Goal: Check status: Check status

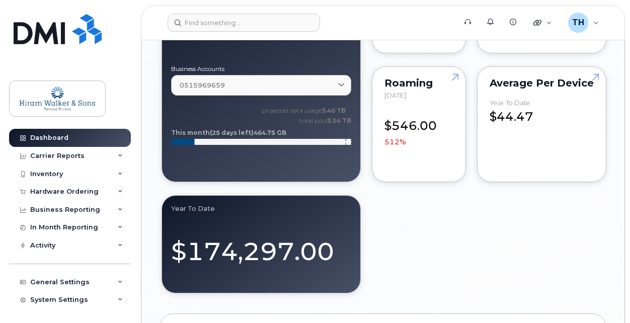
scroll to position [905, 0]
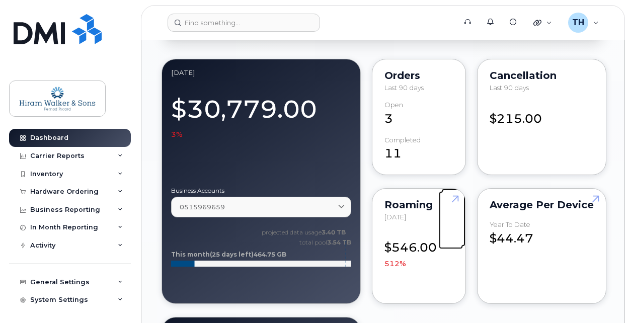
click at [458, 198] on link at bounding box center [453, 218] width 24 height 58
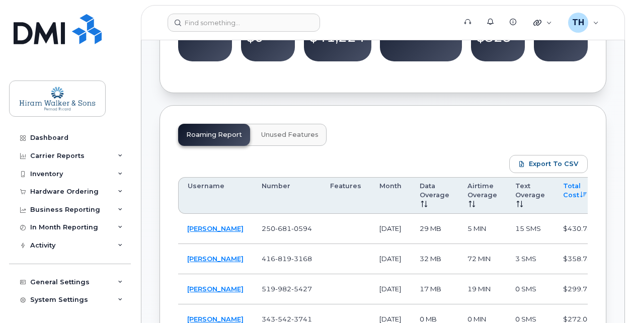
scroll to position [503, 0]
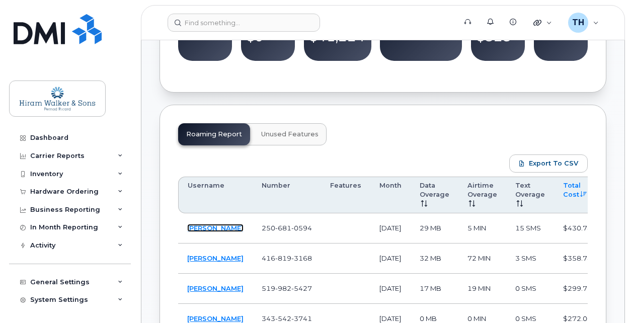
click at [203, 228] on link "[PERSON_NAME]" at bounding box center [215, 228] width 56 height 8
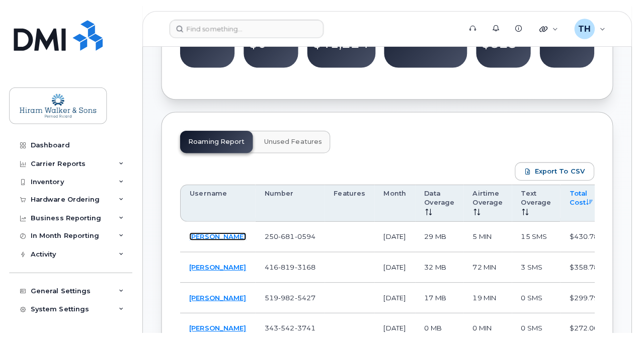
scroll to position [654, 0]
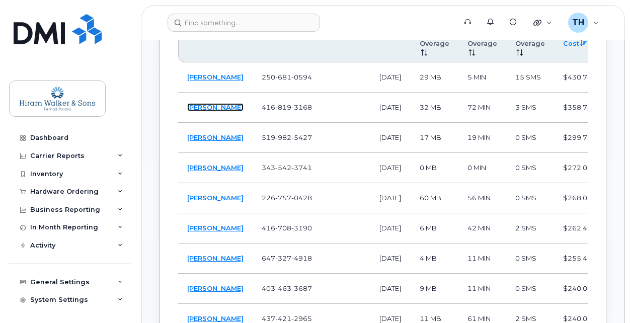
click at [199, 111] on link "Annie Boileau" at bounding box center [215, 107] width 56 height 8
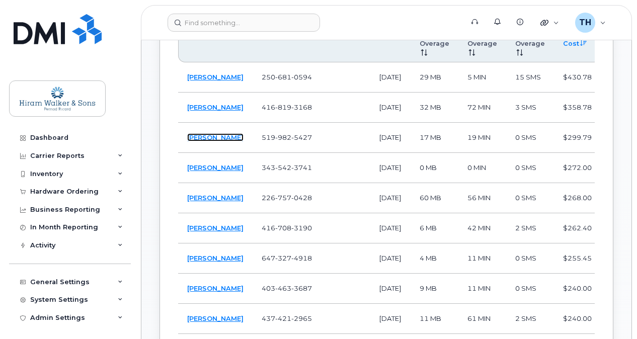
click at [195, 141] on link "[PERSON_NAME]" at bounding box center [215, 137] width 56 height 8
click at [195, 202] on link "[PERSON_NAME]" at bounding box center [215, 198] width 56 height 8
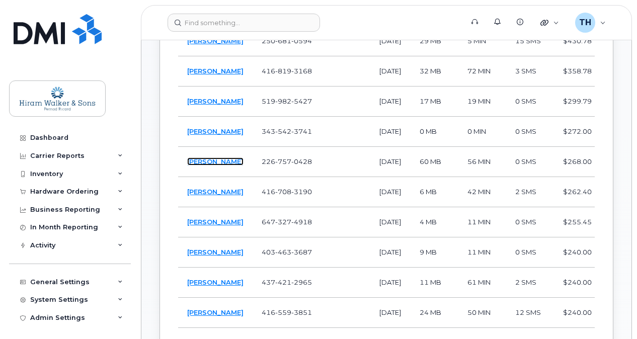
scroll to position [754, 0]
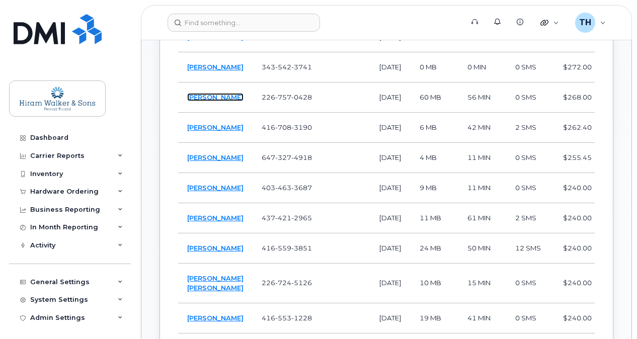
click at [195, 101] on link "[PERSON_NAME]" at bounding box center [215, 97] width 56 height 8
click at [200, 131] on link "Kevin De Graaf" at bounding box center [215, 127] width 56 height 8
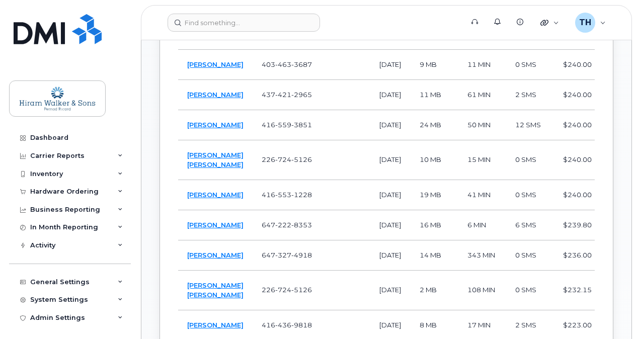
scroll to position [905, 0]
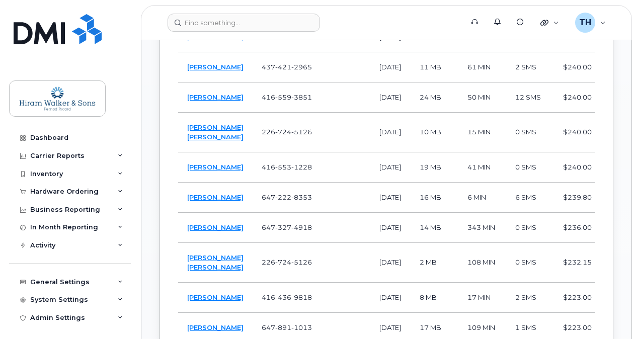
click at [202, 41] on link "Simon Brockett" at bounding box center [215, 37] width 56 height 8
click at [193, 141] on link "Shreyas Mahendra" at bounding box center [215, 132] width 56 height 18
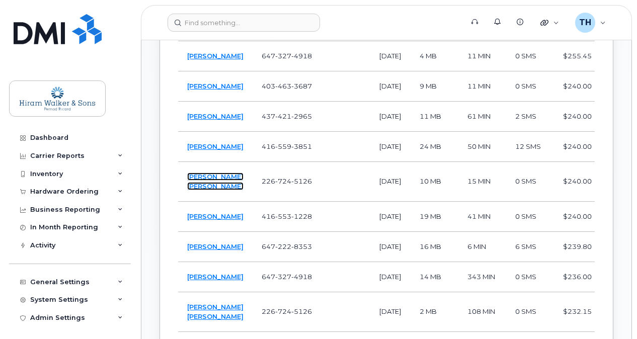
scroll to position [855, 0]
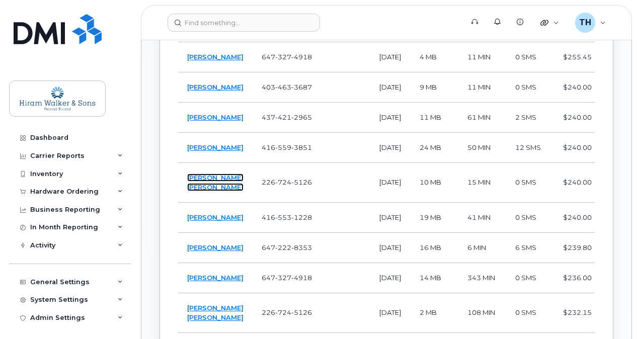
click at [194, 191] on link "Shreyas Mahendra" at bounding box center [215, 183] width 56 height 18
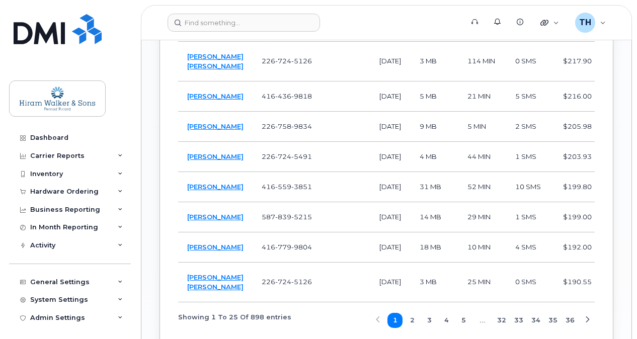
scroll to position [1207, 0]
click at [205, 100] on link "Lena Adda" at bounding box center [215, 96] width 56 height 8
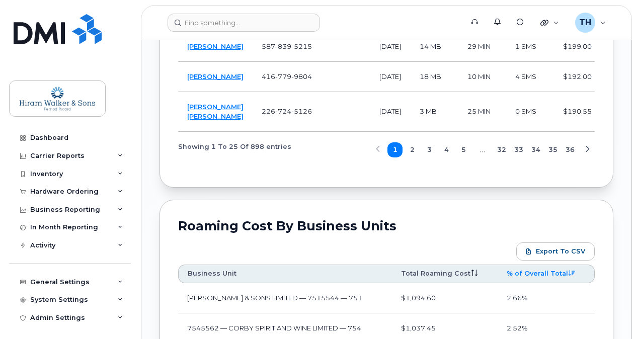
scroll to position [1408, 0]
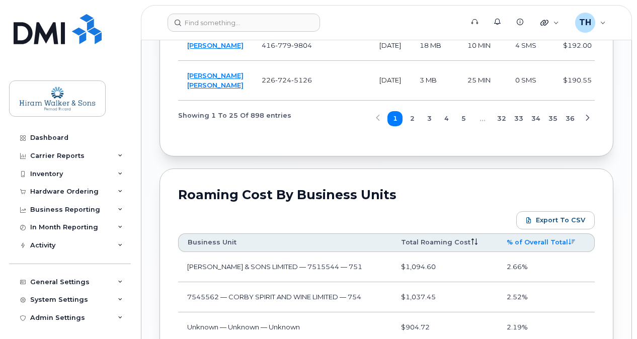
click at [197, 19] on link "Bhavesh Sharma" at bounding box center [215, 15] width 56 height 8
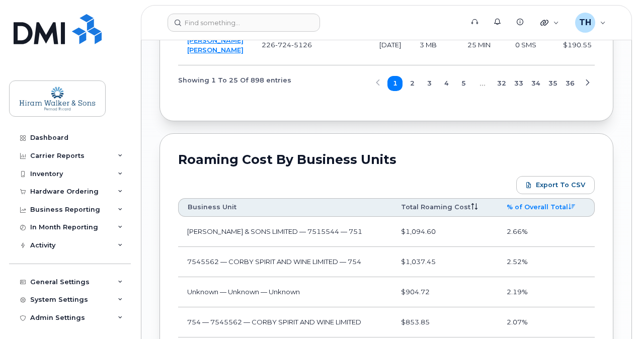
scroll to position [1459, 0]
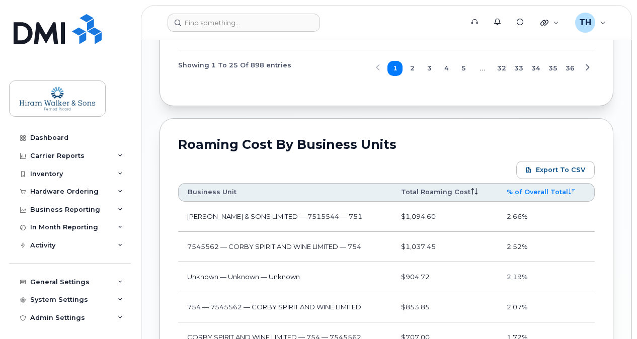
click at [588, 71] on icon "button" at bounding box center [587, 68] width 7 height 7
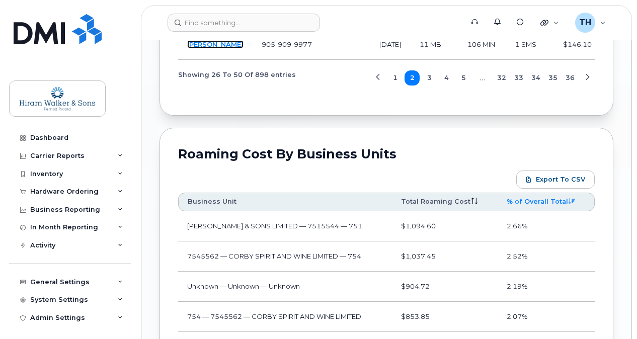
click at [201, 48] on link "Devinder Kular" at bounding box center [215, 44] width 56 height 8
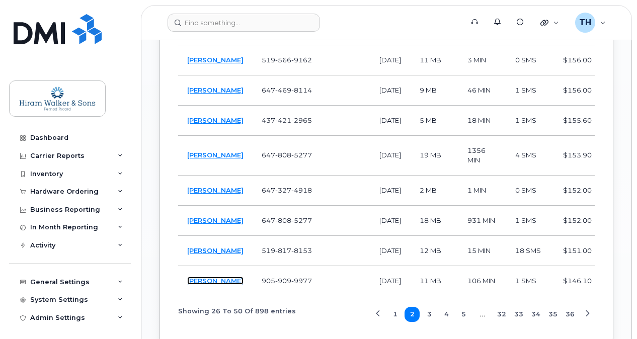
scroll to position [1207, 0]
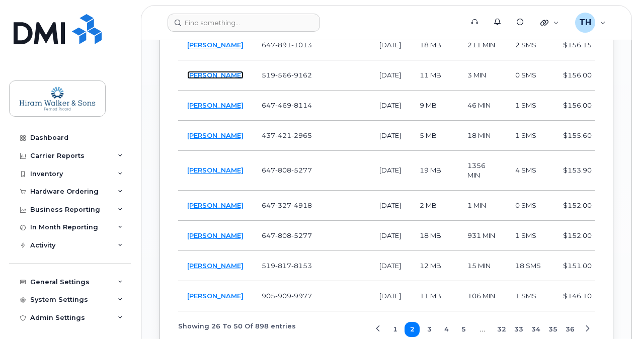
click at [194, 79] on link "Martha Silva" at bounding box center [215, 75] width 56 height 8
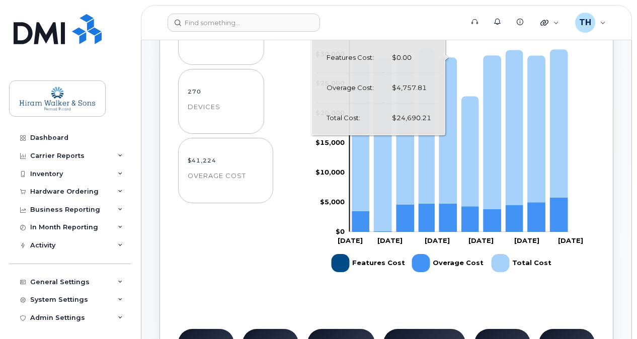
scroll to position [0, 0]
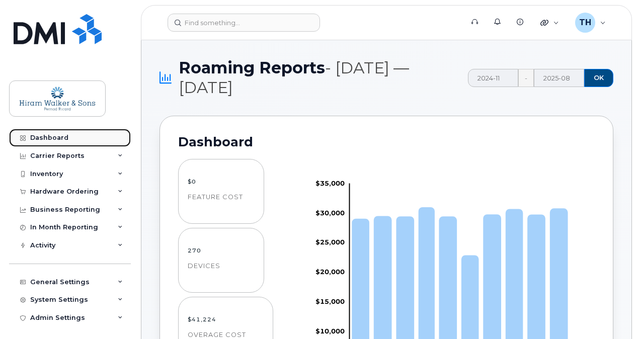
click at [49, 137] on div "Dashboard" at bounding box center [49, 138] width 38 height 8
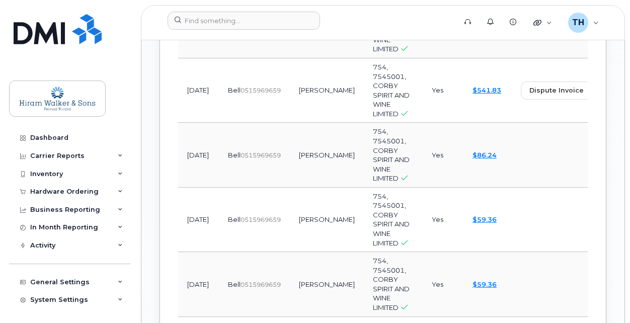
scroll to position [1811, 0]
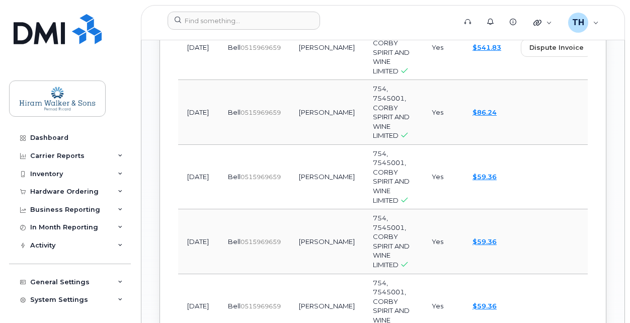
click at [609, 52] on span "view" at bounding box center [616, 47] width 15 height 9
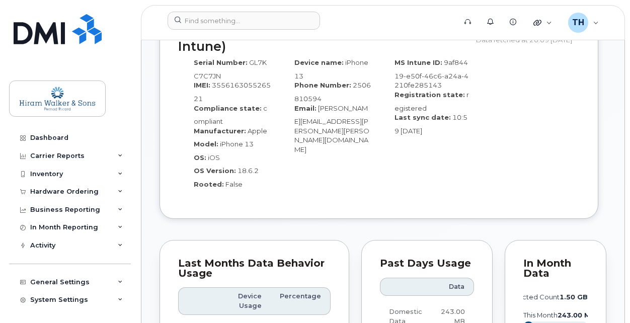
scroll to position [1106, 0]
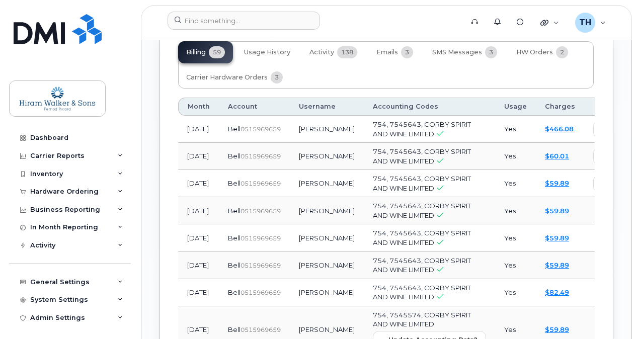
scroll to position [1257, 0]
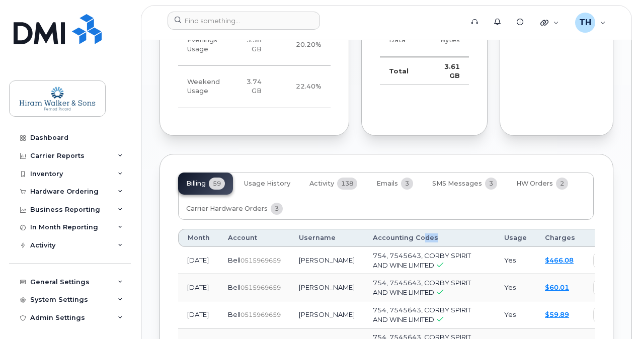
drag, startPoint x: 442, startPoint y: 225, endPoint x: 388, endPoint y: 224, distance: 53.8
click at [388, 229] on th "Accounting Codes" at bounding box center [429, 238] width 131 height 18
click at [313, 247] on td "[PERSON_NAME]" at bounding box center [327, 260] width 74 height 27
click at [313, 247] on td "Annie Boileau" at bounding box center [327, 260] width 74 height 27
click at [314, 247] on td "Annie Boileau" at bounding box center [327, 260] width 74 height 27
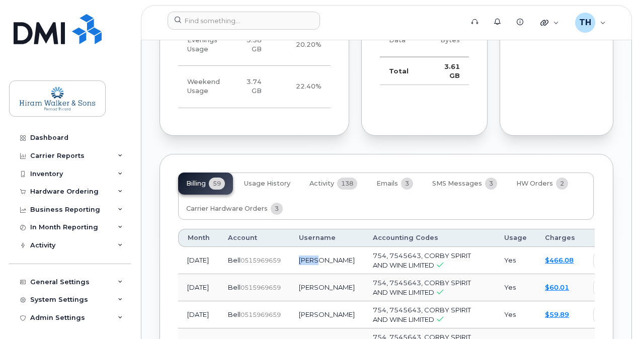
click at [316, 247] on td "Annie Boileau" at bounding box center [327, 260] width 74 height 27
click at [315, 247] on td "Annie Boileau" at bounding box center [327, 260] width 74 height 27
click at [536, 247] on td "$466.08" at bounding box center [560, 260] width 48 height 27
click at [545, 256] on link "$466.08" at bounding box center [559, 260] width 29 height 8
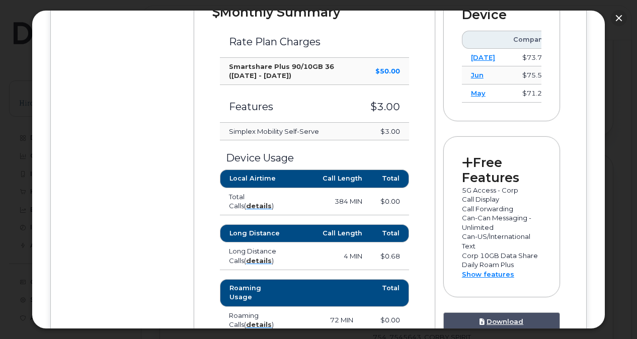
scroll to position [553, 0]
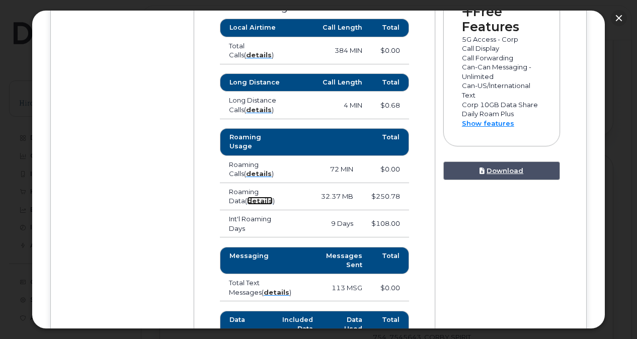
click at [247, 197] on strong "details" at bounding box center [260, 201] width 26 height 8
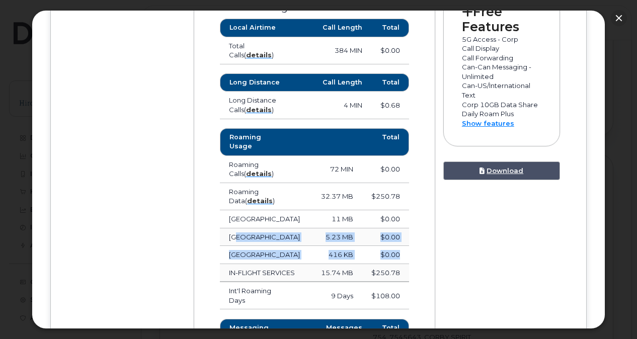
drag, startPoint x: 231, startPoint y: 211, endPoint x: 398, endPoint y: 228, distance: 168.4
click at [398, 228] on tbody "Greece 11 MB $0.00 Turkey 5.23 MB $0.00 Germany 416 KB $0.00 IN-FLIGHT SERVICES…" at bounding box center [314, 245] width 189 height 71
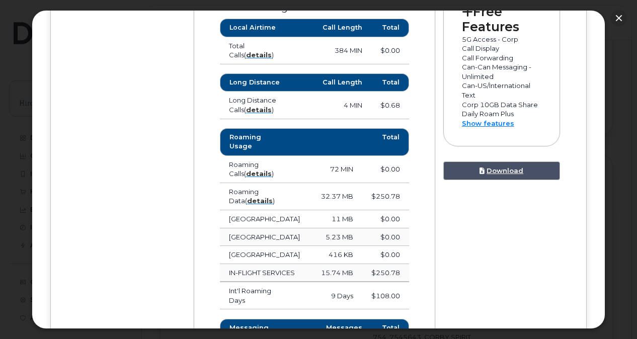
drag, startPoint x: 398, startPoint y: 228, endPoint x: 397, endPoint y: 244, distance: 16.2
click at [397, 264] on td "$250.78" at bounding box center [385, 273] width 47 height 18
drag, startPoint x: 400, startPoint y: 250, endPoint x: 226, endPoint y: 247, distance: 174.5
click at [226, 264] on tr "IN-FLIGHT SERVICES 15.74 MB $250.78" at bounding box center [314, 273] width 189 height 18
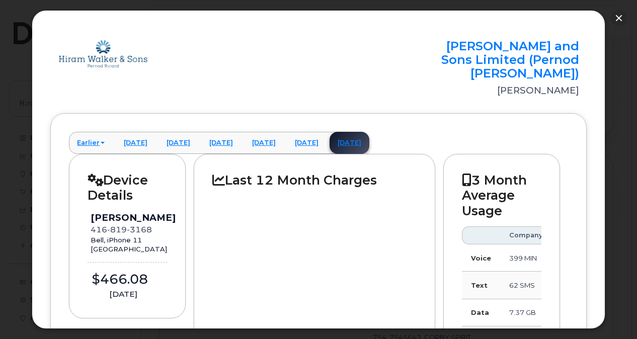
scroll to position [0, 0]
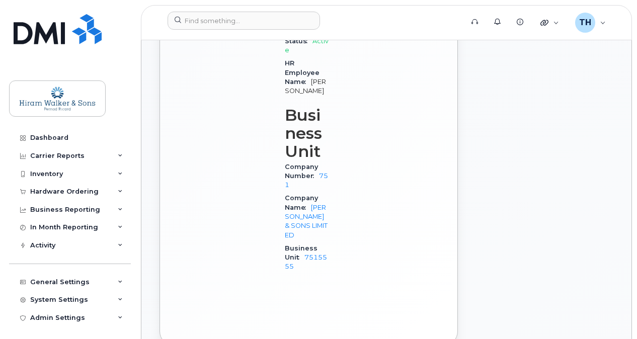
scroll to position [1642, 0]
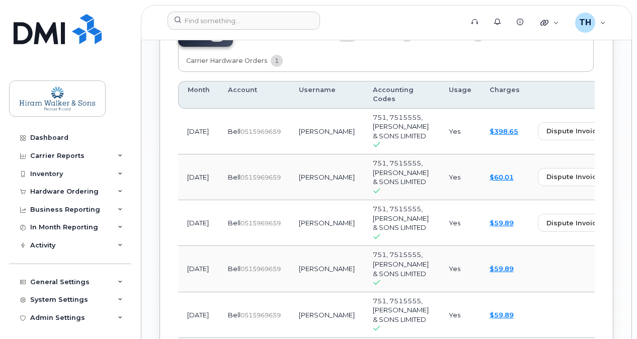
click at [626, 136] on span "view" at bounding box center [633, 131] width 15 height 9
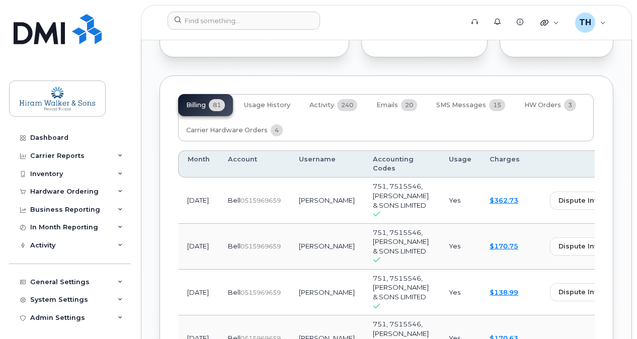
scroll to position [1408, 0]
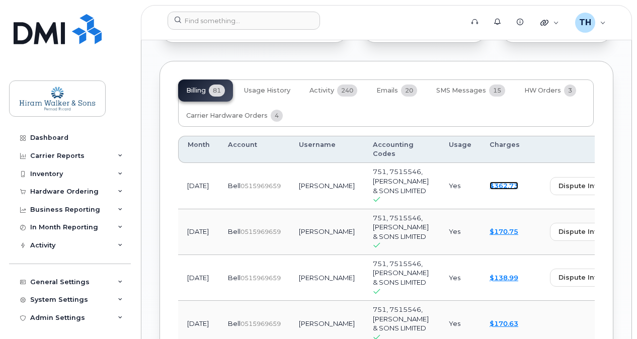
click at [489, 182] on link "$362.73" at bounding box center [503, 186] width 29 height 8
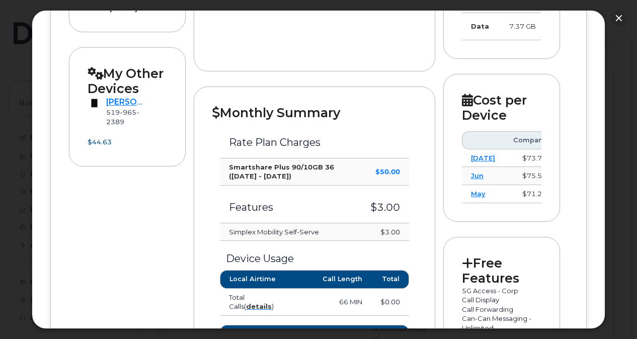
scroll to position [553, 0]
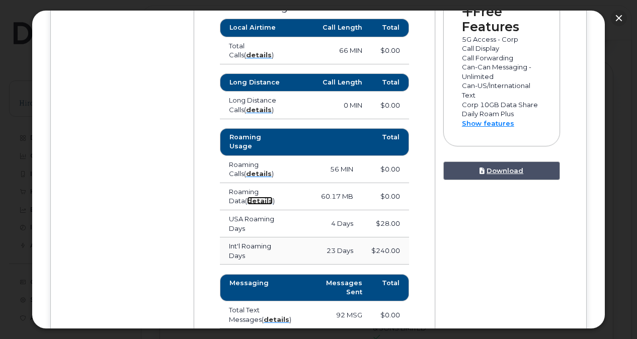
click at [247, 197] on strong "details" at bounding box center [260, 201] width 26 height 8
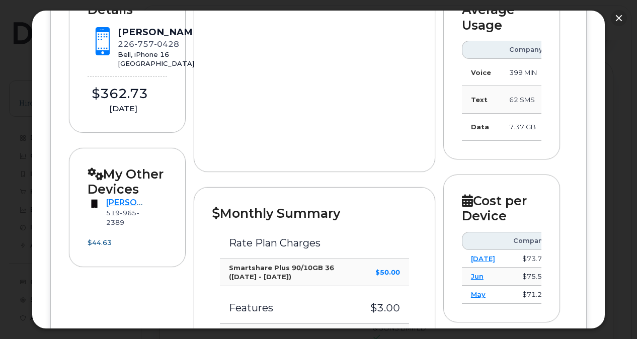
scroll to position [0, 0]
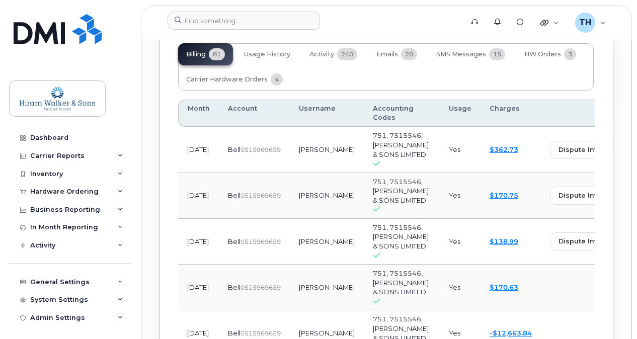
scroll to position [1444, 0]
click at [489, 145] on link "$362.73" at bounding box center [503, 149] width 29 height 8
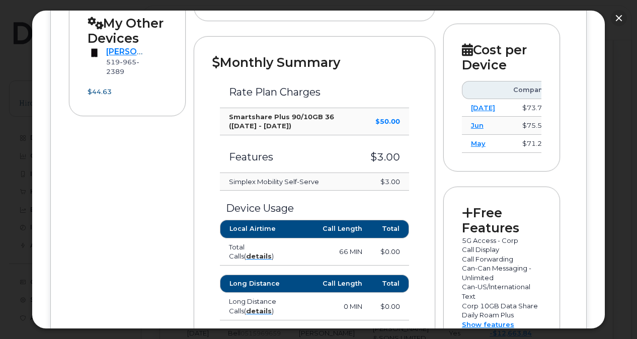
scroll to position [503, 0]
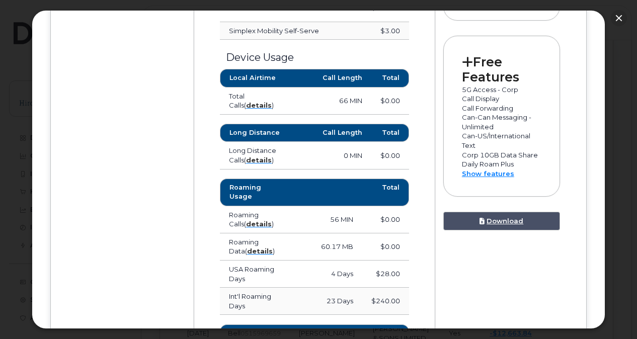
click at [236, 233] on td "Roaming Data ( details )" at bounding box center [257, 246] width 74 height 27
click at [247, 247] on strong "details" at bounding box center [260, 251] width 26 height 8
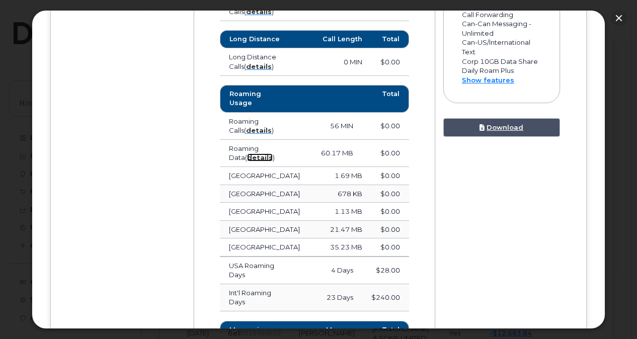
scroll to position [604, 0]
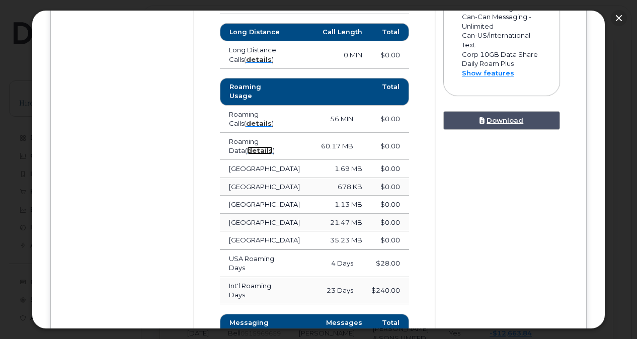
click at [247, 146] on strong "details" at bounding box center [260, 150] width 26 height 8
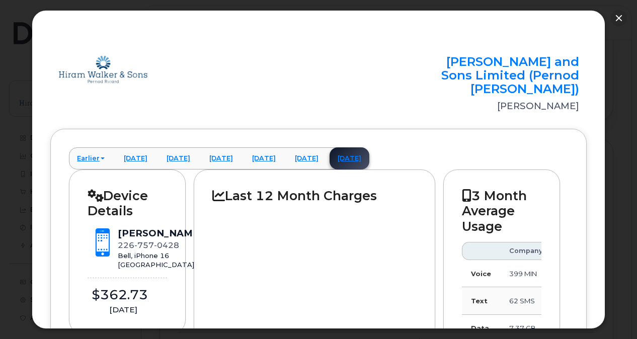
scroll to position [1143, 0]
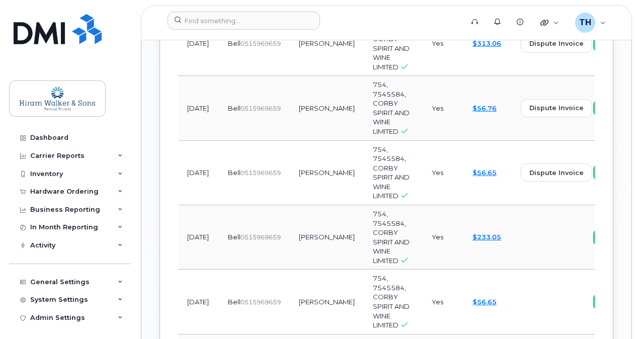
scroll to position [1710, 0]
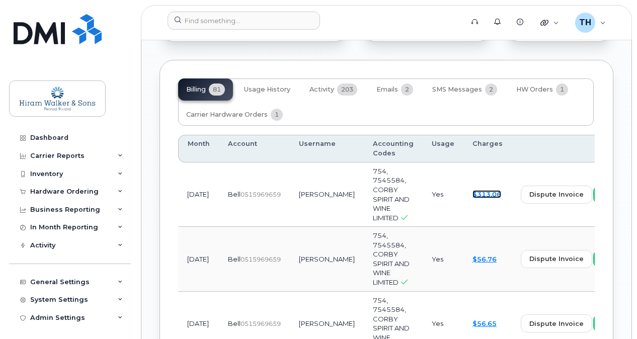
click at [472, 190] on link "$313.06" at bounding box center [486, 194] width 29 height 8
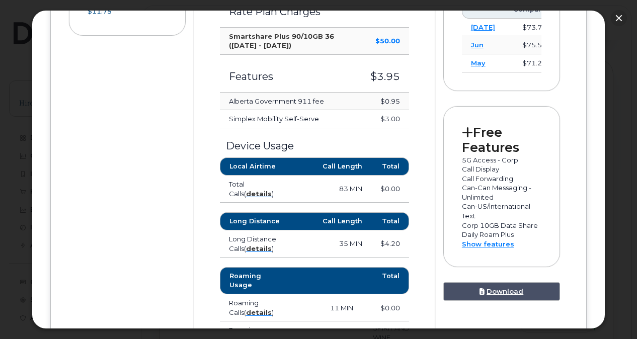
scroll to position [503, 0]
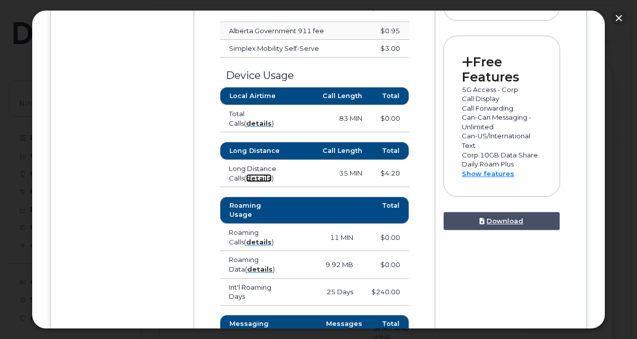
click at [266, 174] on strong "details" at bounding box center [259, 178] width 26 height 8
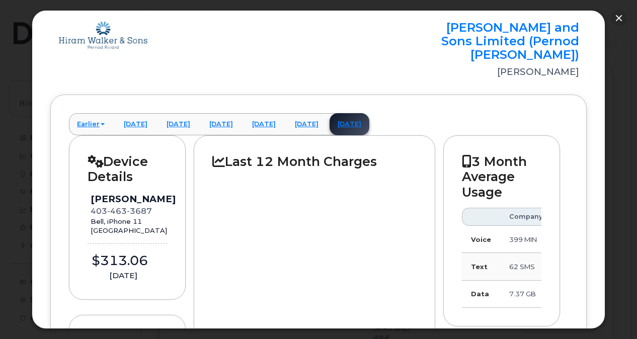
scroll to position [0, 0]
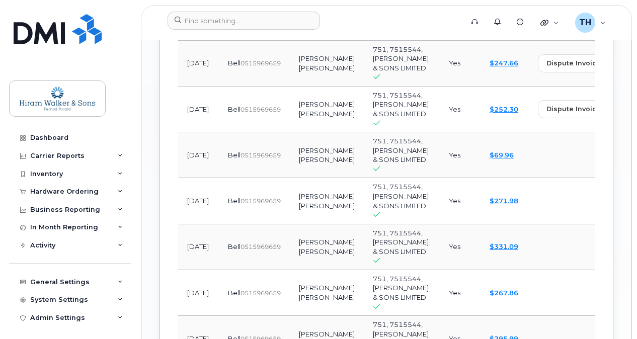
scroll to position [1861, 0]
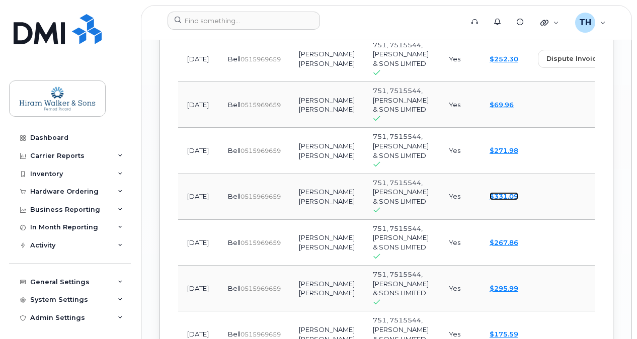
click at [489, 200] on link "$331.09" at bounding box center [503, 196] width 29 height 8
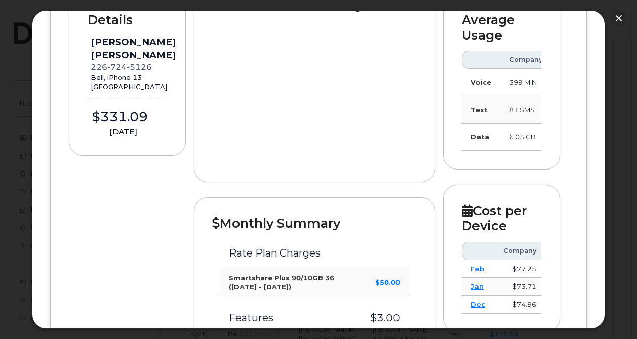
scroll to position [0, 0]
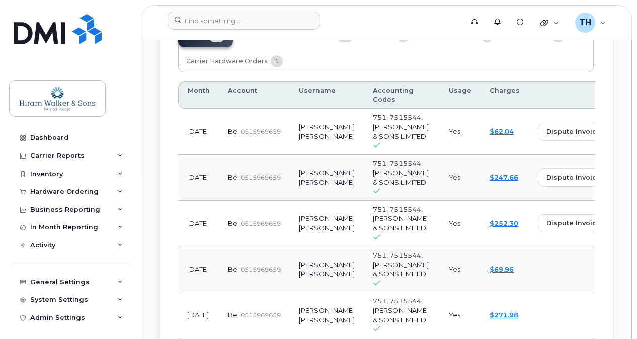
scroll to position [1660, 0]
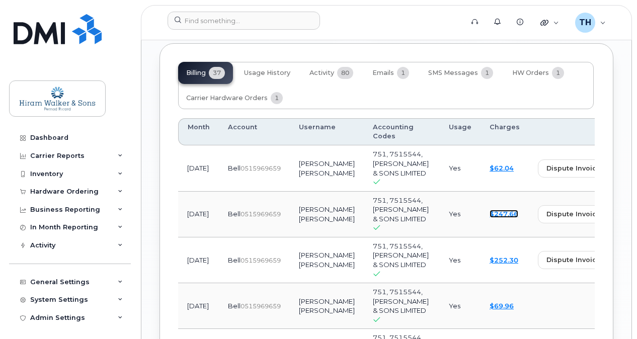
click at [489, 210] on link "$247.66" at bounding box center [503, 214] width 29 height 8
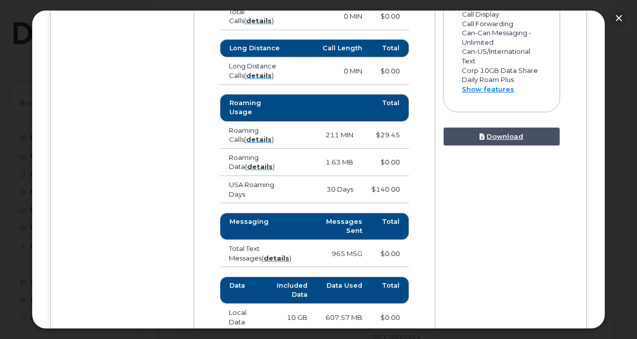
scroll to position [604, 0]
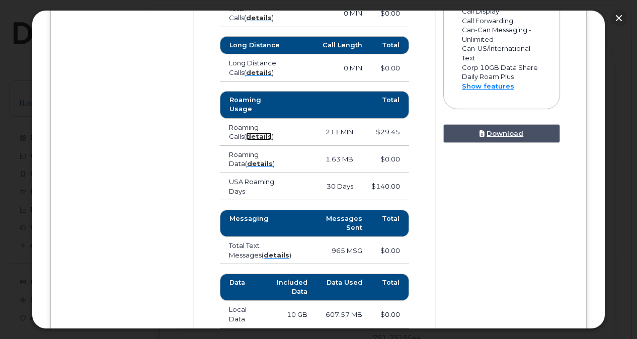
click at [246, 132] on strong "details" at bounding box center [259, 136] width 26 height 8
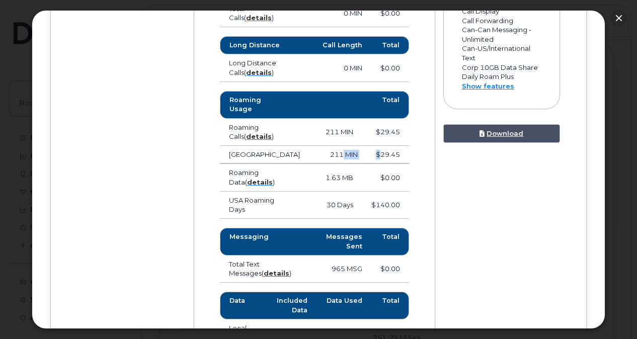
drag, startPoint x: 336, startPoint y: 131, endPoint x: 379, endPoint y: 131, distance: 43.3
click at [379, 146] on tr "United States of America 211 MIN $29.45" at bounding box center [314, 155] width 189 height 18
click at [379, 146] on td "$29.45" at bounding box center [388, 155] width 42 height 18
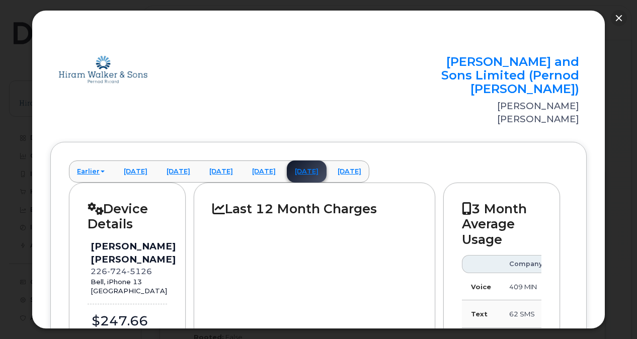
scroll to position [1056, 0]
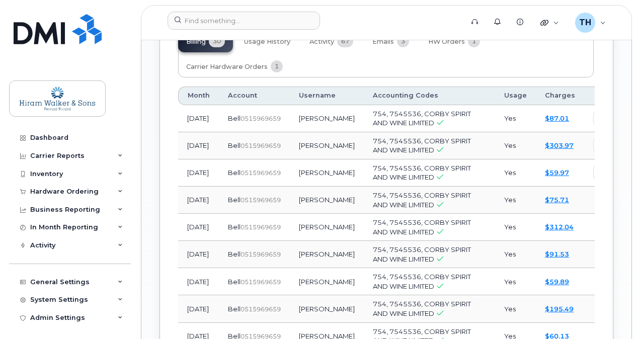
scroll to position [1459, 0]
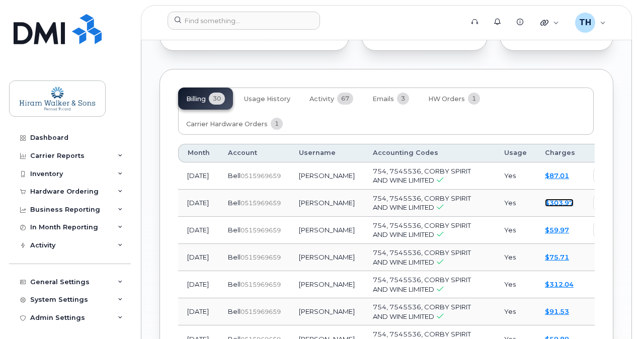
click at [545, 199] on link "$303.97" at bounding box center [559, 203] width 29 height 8
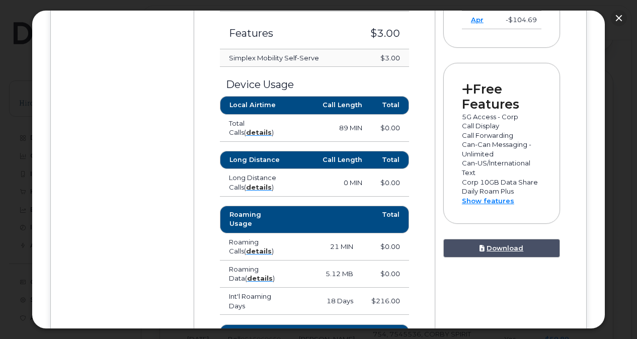
scroll to position [528, 0]
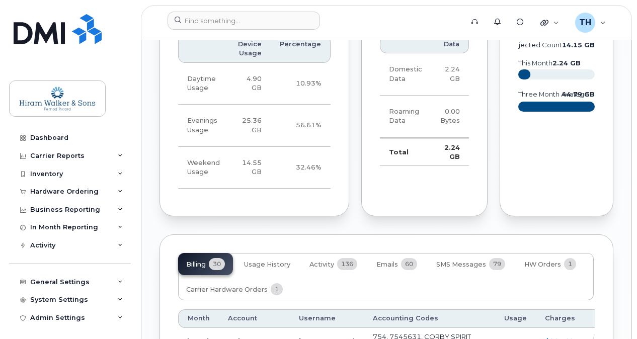
scroll to position [1559, 0]
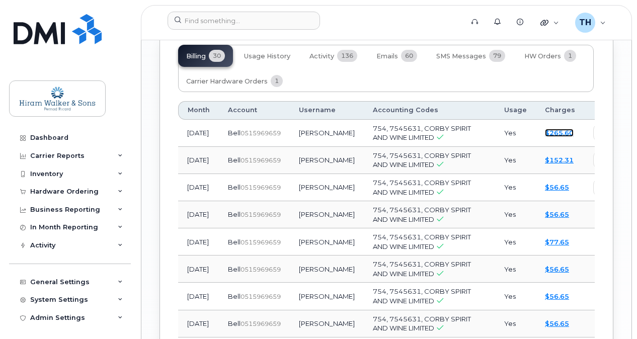
click at [545, 137] on link "$265.60" at bounding box center [559, 133] width 29 height 8
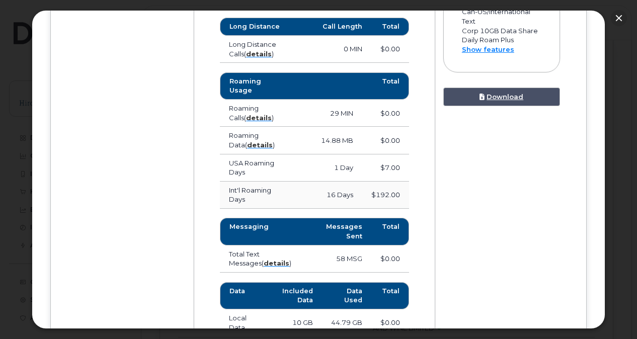
scroll to position [422, 0]
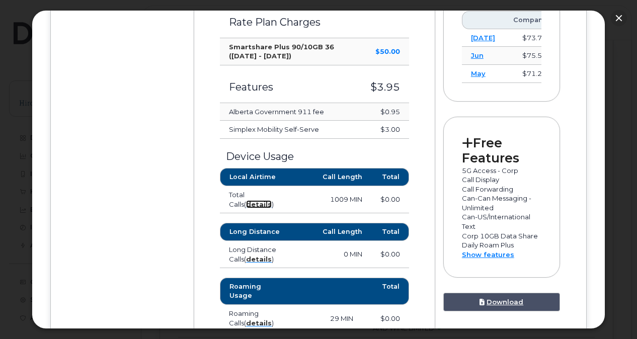
click at [246, 200] on strong "details" at bounding box center [259, 204] width 26 height 8
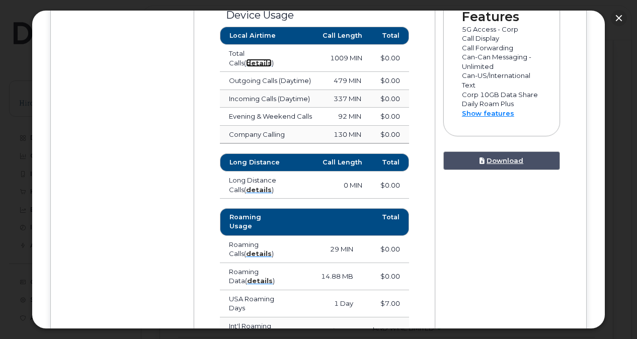
scroll to position [573, 0]
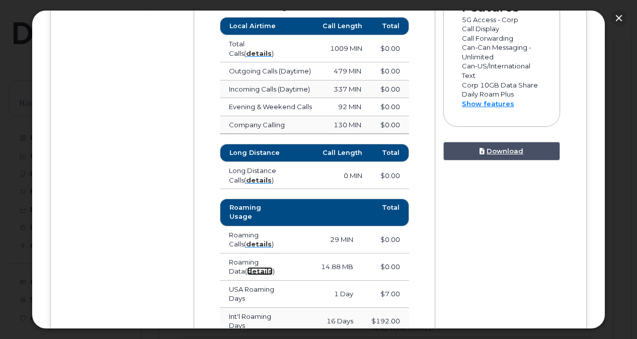
click at [247, 267] on strong "details" at bounding box center [260, 271] width 26 height 8
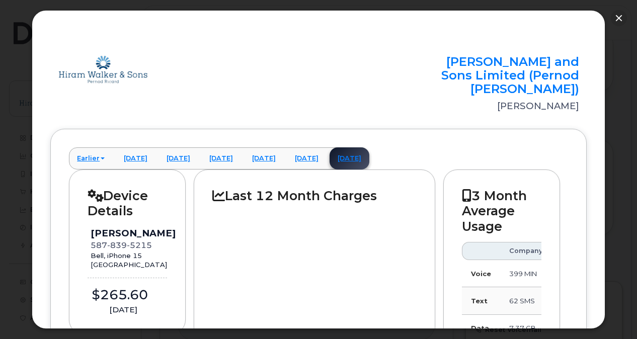
scroll to position [101, 0]
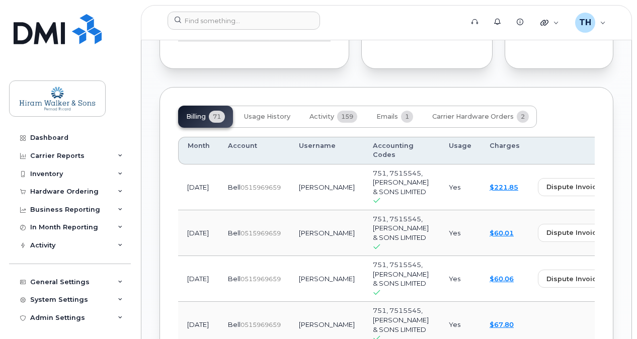
scroll to position [1283, 0]
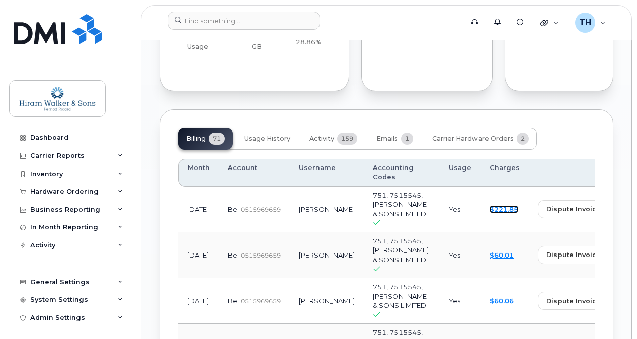
click at [489, 205] on link "$221.85" at bounding box center [503, 209] width 29 height 8
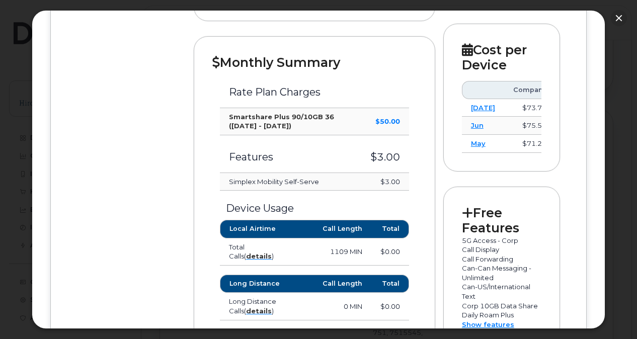
scroll to position [553, 0]
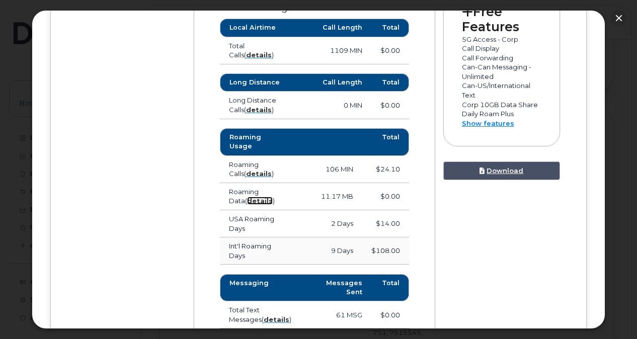
click at [247, 197] on strong "details" at bounding box center [260, 201] width 26 height 8
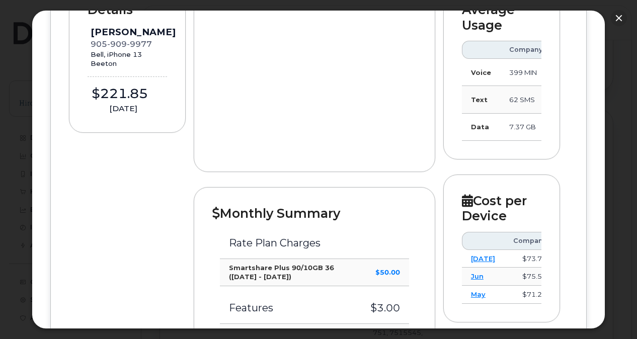
scroll to position [101, 0]
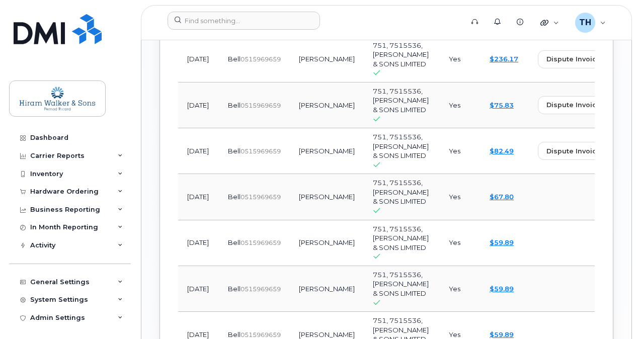
scroll to position [1459, 0]
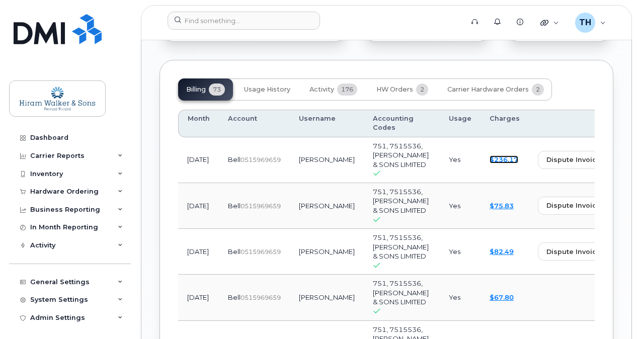
click at [489, 155] on link "$236.17" at bounding box center [503, 159] width 29 height 8
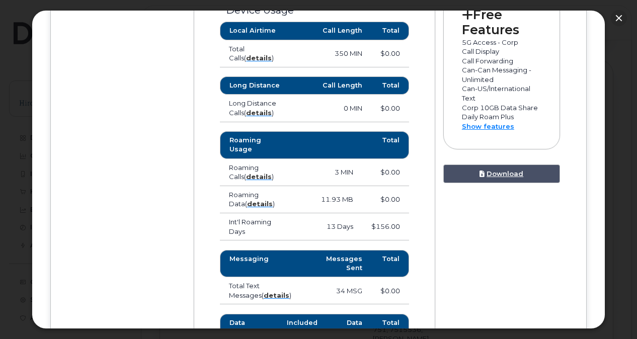
scroll to position [503, 0]
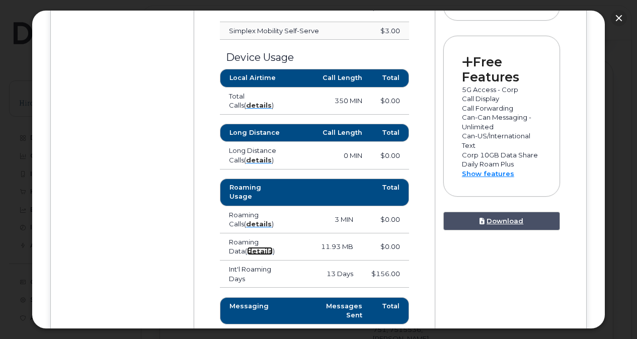
click at [251, 247] on strong "details" at bounding box center [260, 251] width 26 height 8
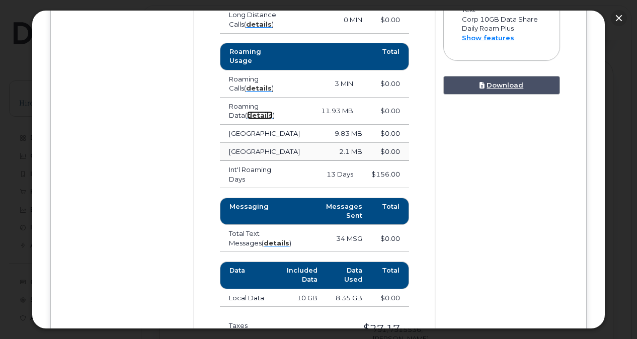
scroll to position [765, 0]
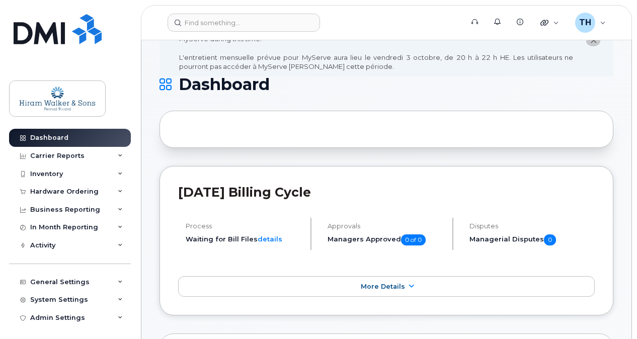
scroll to position [50, 0]
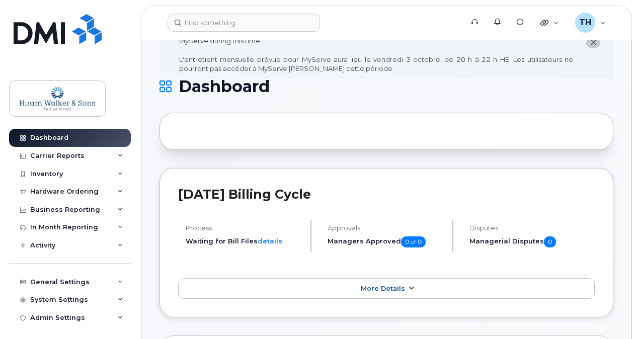
click at [389, 292] on link "More Details" at bounding box center [386, 288] width 416 height 21
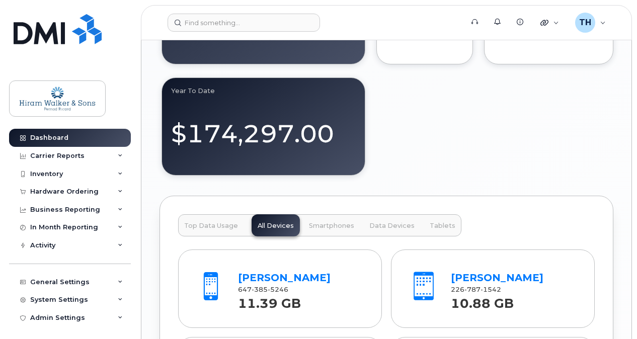
scroll to position [1308, 0]
